Goal: Task Accomplishment & Management: Use online tool/utility

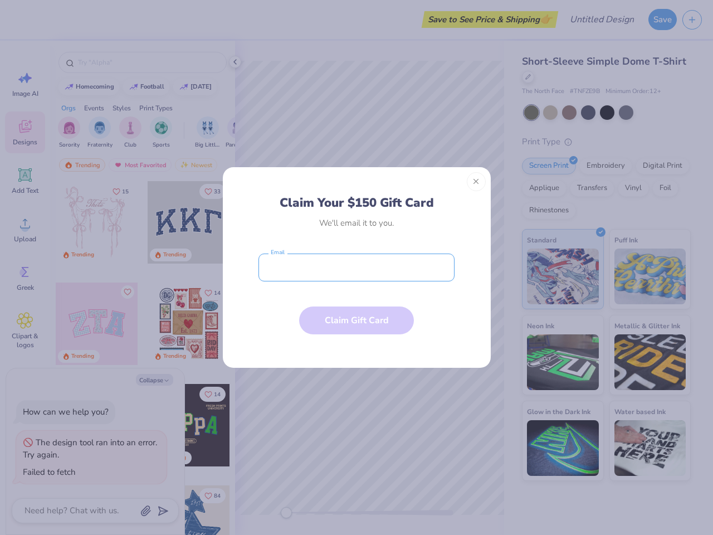
type textarea "x"
click at [356, 267] on input "email" at bounding box center [356, 267] width 196 height 28
click at [476, 182] on button "Close" at bounding box center [476, 181] width 19 height 19
